Goal: Information Seeking & Learning: Learn about a topic

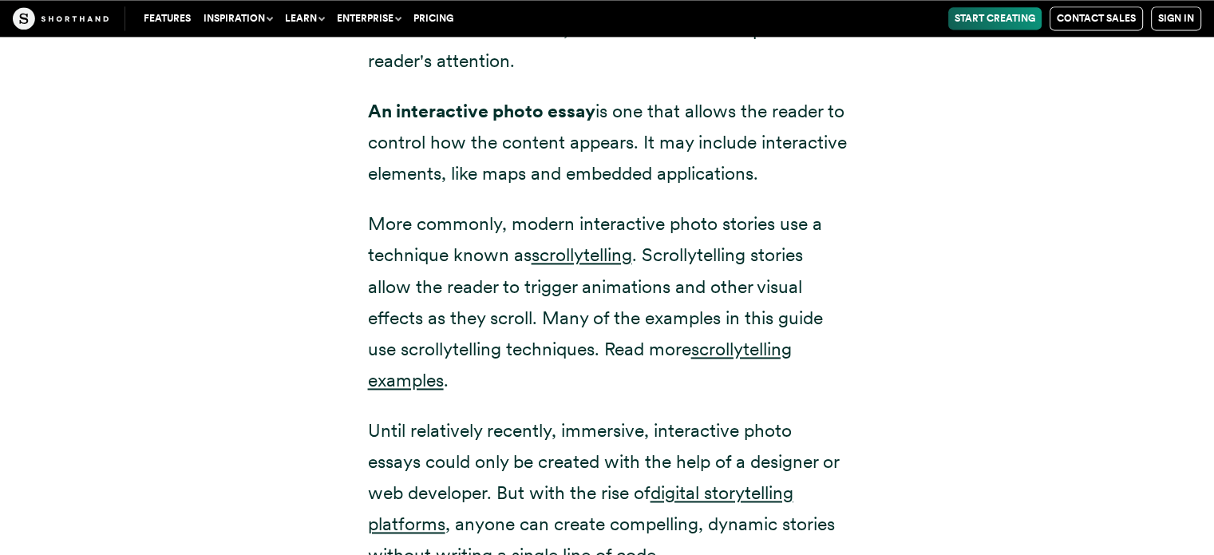
scroll to position [2312, 0]
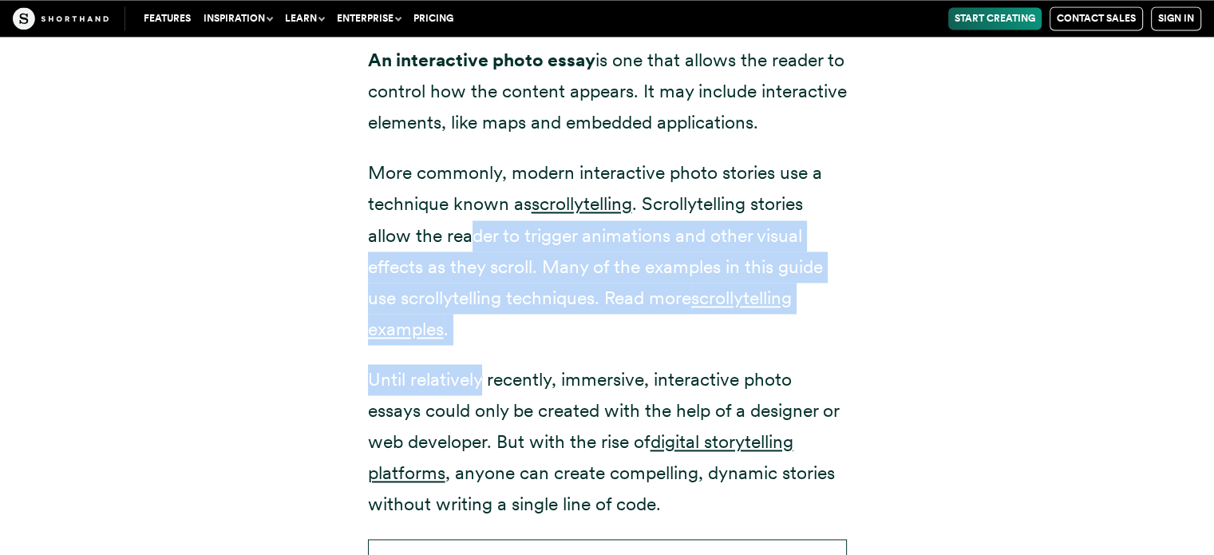
drag, startPoint x: 473, startPoint y: 210, endPoint x: 476, endPoint y: 330, distance: 119.8
click at [476, 330] on div "The rise of immersive, interactive photo essays What is an immersive, interacti…" at bounding box center [607, 164] width 479 height 1130
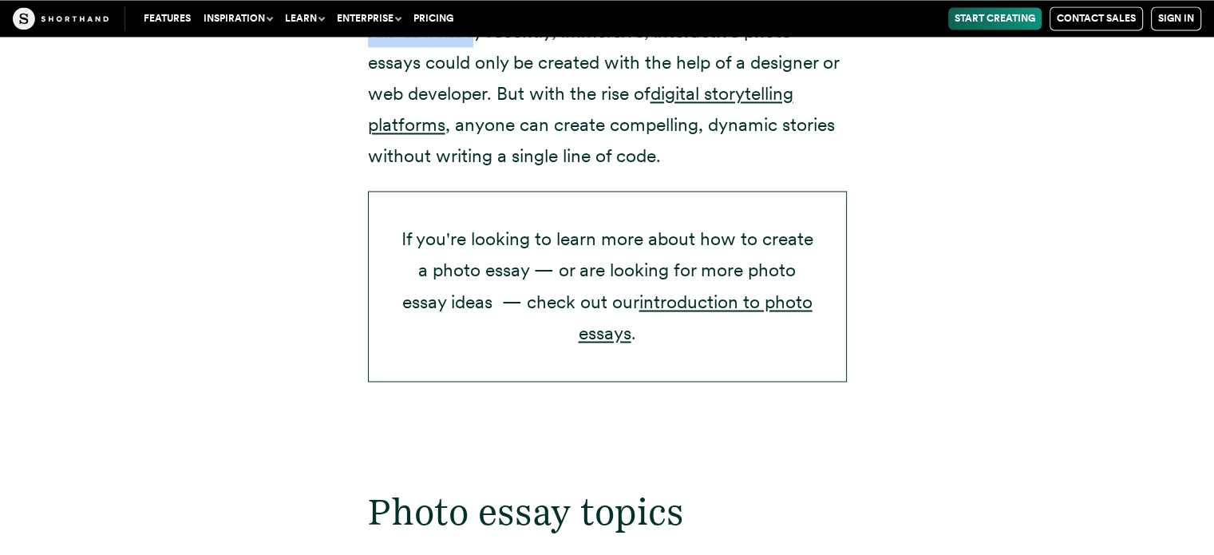
scroll to position [2662, 0]
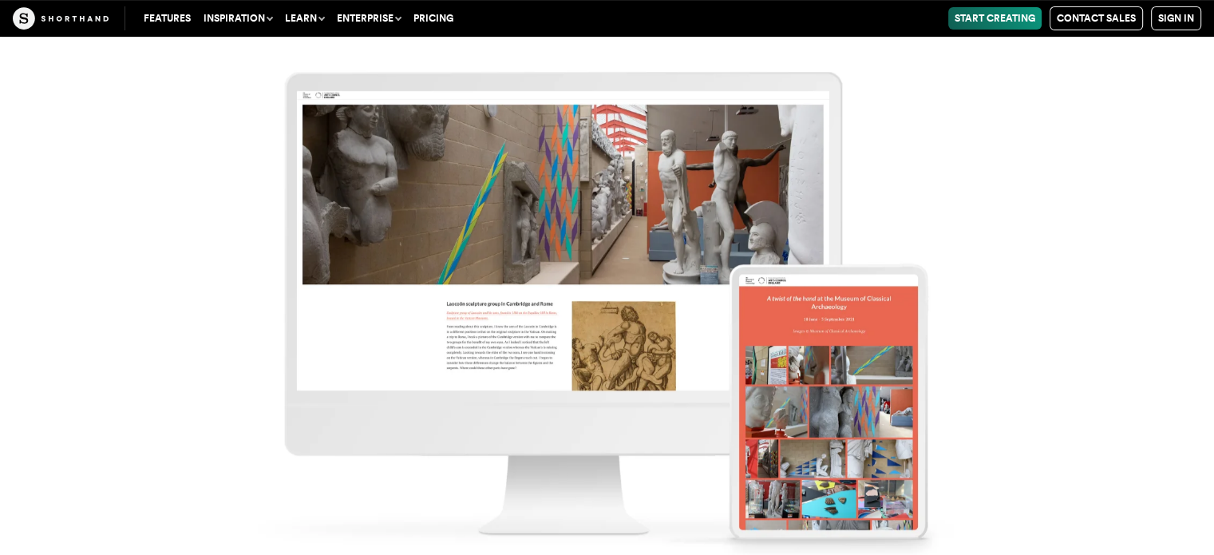
scroll to position [12700, 0]
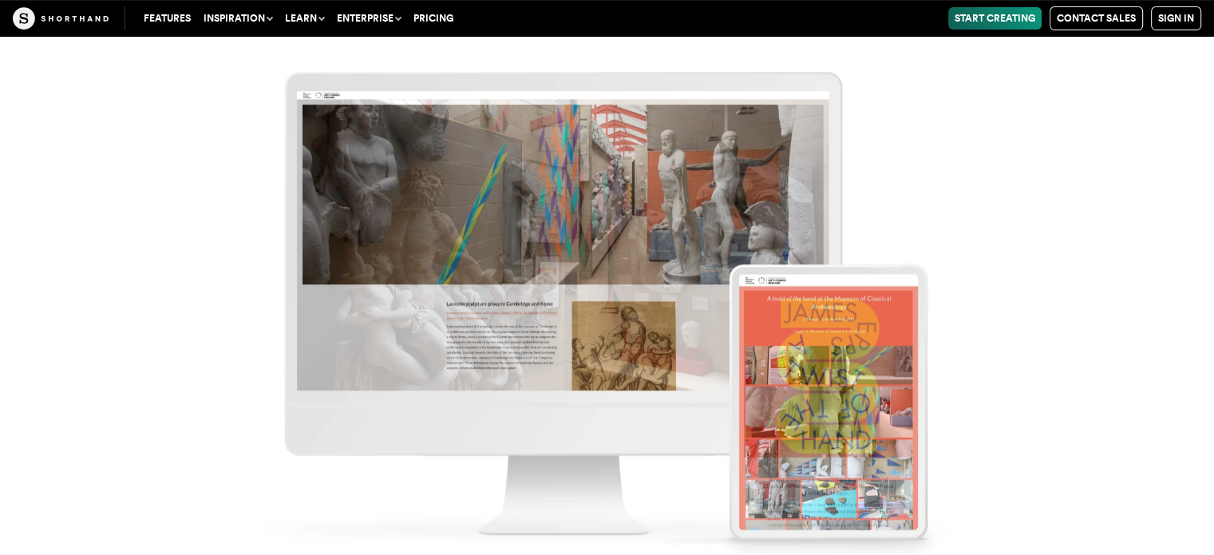
click at [162, 18] on link "Features" at bounding box center [167, 18] width 60 height 22
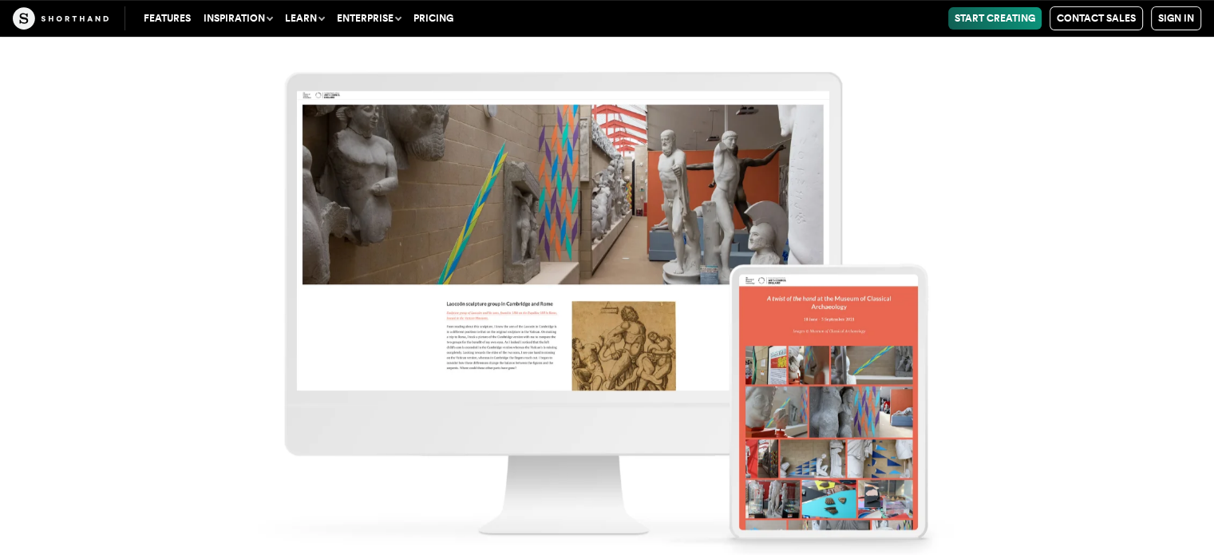
scroll to position [12963, 0]
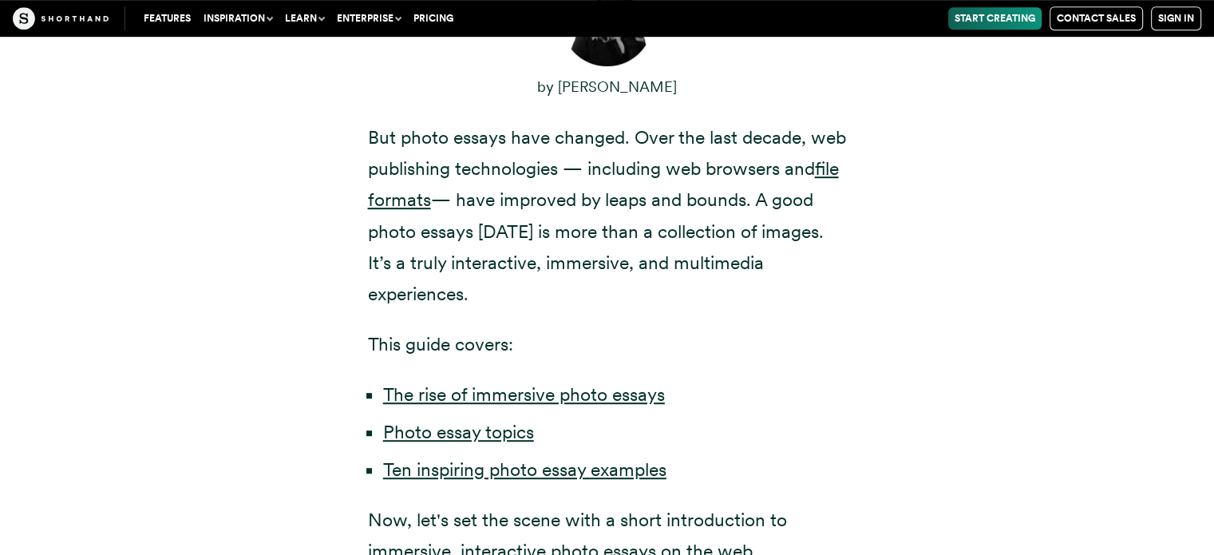
scroll to position [862, 0]
click at [447, 383] on link "The rise of immersive photo essays" at bounding box center [524, 394] width 282 height 22
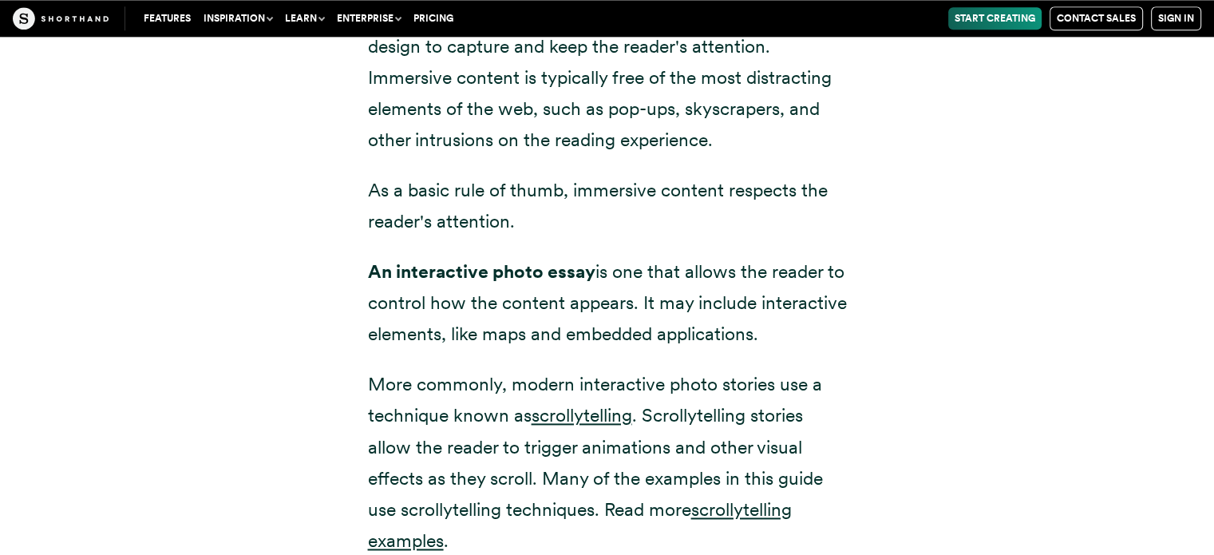
scroll to position [2159, 0]
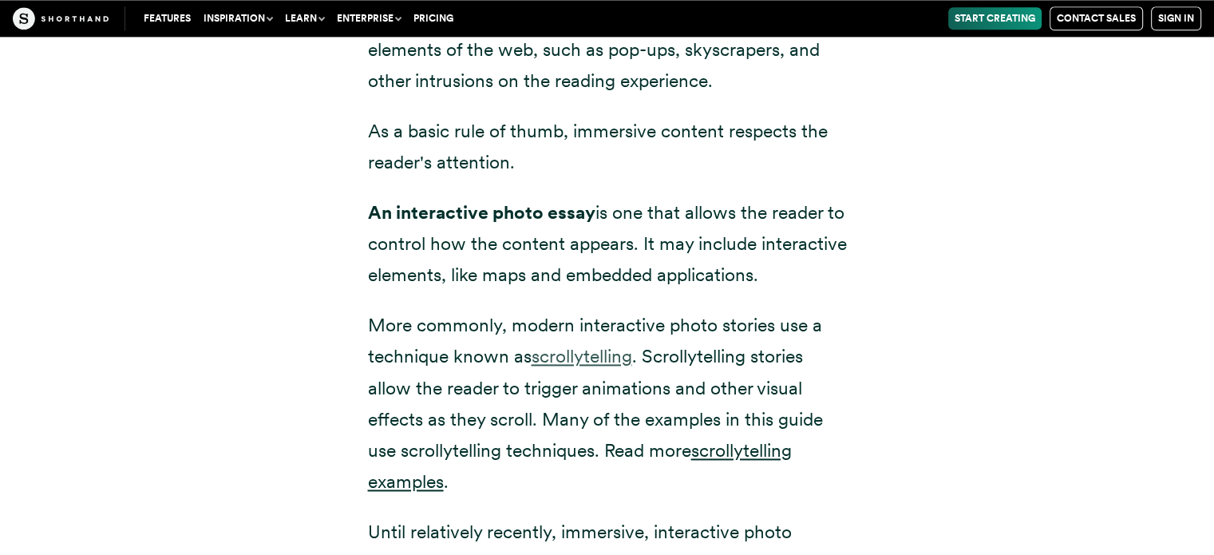
click at [569, 345] on link "scrollytelling" at bounding box center [582, 356] width 101 height 22
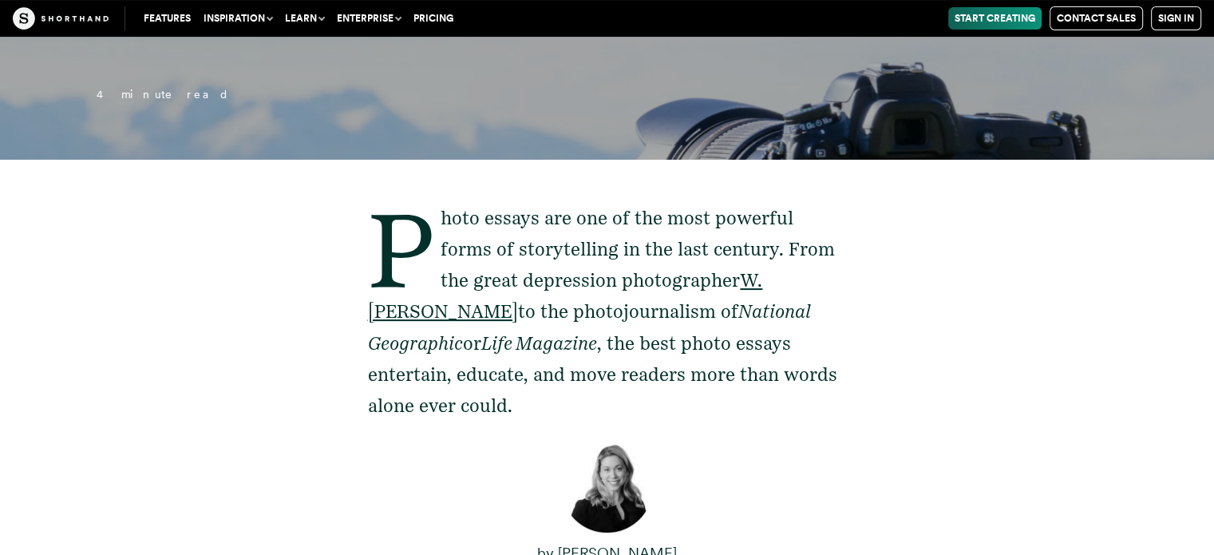
scroll to position [390, 0]
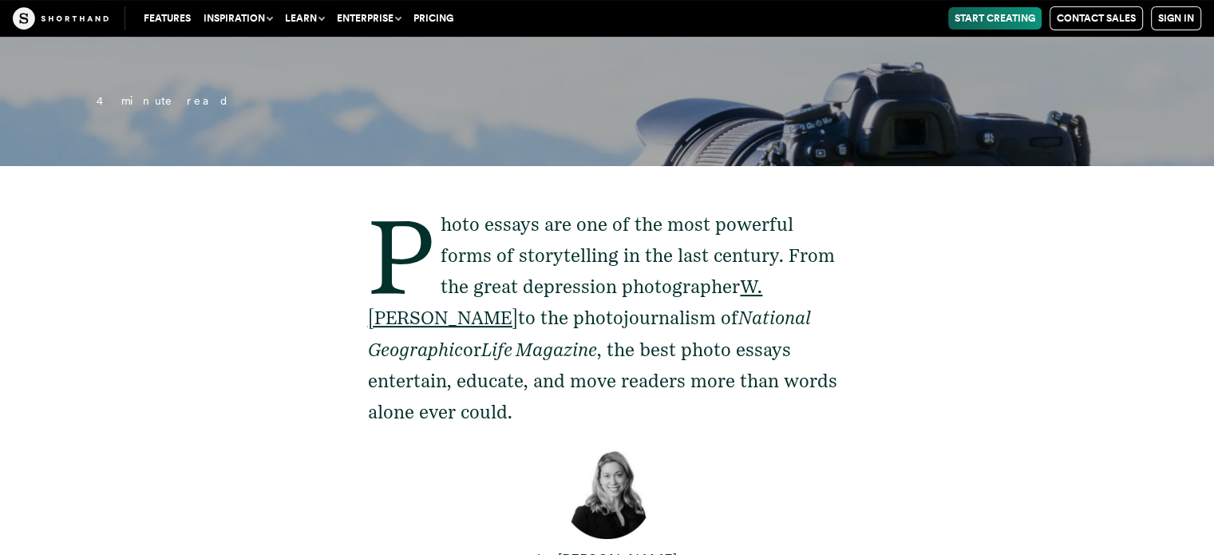
scroll to position [465, 0]
